Goal: Task Accomplishment & Management: Complete application form

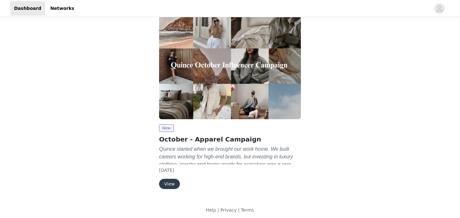
scroll to position [62, 0]
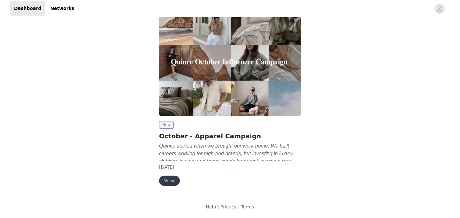
click at [169, 179] on button "View" at bounding box center [169, 181] width 21 height 10
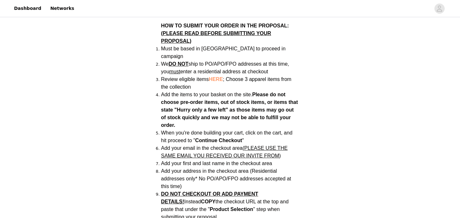
scroll to position [417, 0]
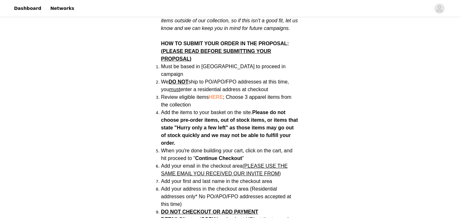
click at [218, 95] on span "HERE" at bounding box center [216, 97] width 14 height 5
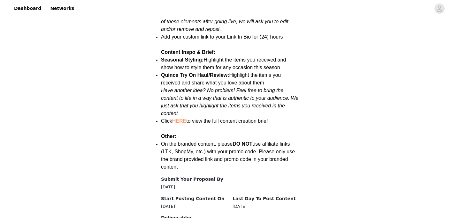
scroll to position [847, 0]
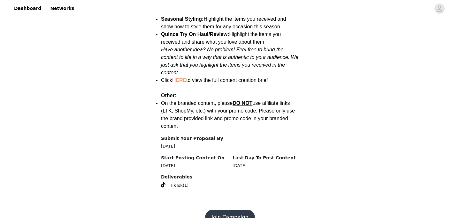
click at [222, 210] on button "Join Campaign" at bounding box center [230, 217] width 50 height 15
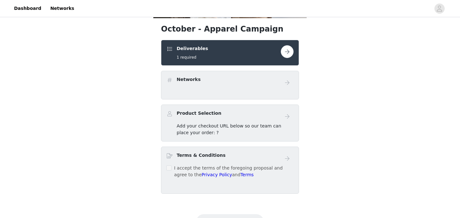
scroll to position [113, 0]
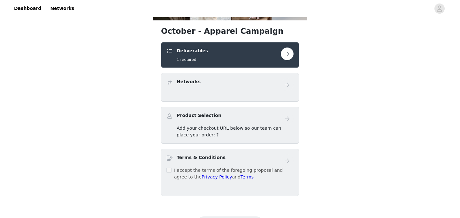
click at [287, 58] on button "button" at bounding box center [287, 54] width 13 height 13
